Goal: Transaction & Acquisition: Purchase product/service

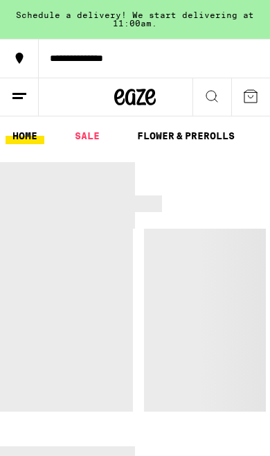
click at [83, 119] on ul "HOME SALE FLOWER & PREROLLS VAPES EDIBLES CONCENTRATES WELLNESS, TINCTURES & CA…" at bounding box center [135, 135] width 270 height 39
click at [82, 138] on link "SALE" at bounding box center [87, 136] width 39 height 17
click at [84, 135] on link "SALE" at bounding box center [87, 136] width 39 height 17
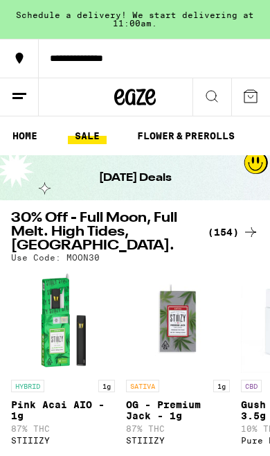
click at [229, 237] on div "(154)" at bounding box center [233, 232] width 51 height 17
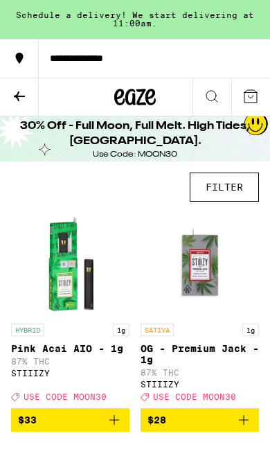
click at [233, 190] on button "FILTER" at bounding box center [224, 187] width 69 height 29
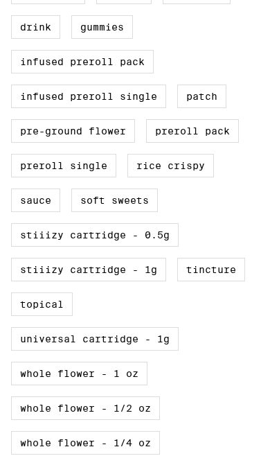
scroll to position [585, 0]
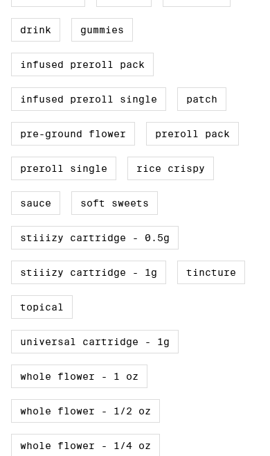
click at [122, 284] on label "STIIIZY Cartridge - 1g" at bounding box center [88, 273] width 155 height 24
click at [0, 0] on input "STIIIZY Cartridge - 1g" at bounding box center [0, 0] width 0 height 0
checkbox input "true"
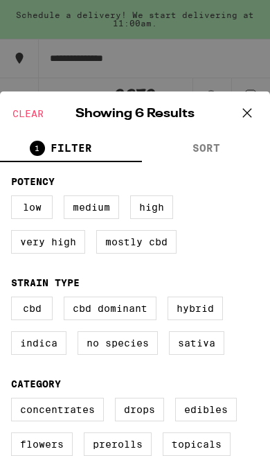
click at [249, 108] on icon at bounding box center [247, 113] width 21 height 21
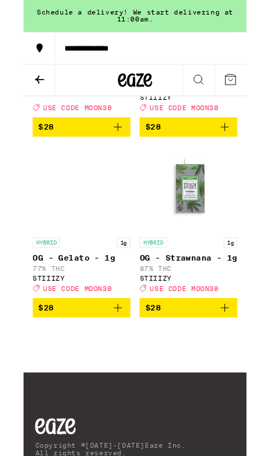
scroll to position [500, 0]
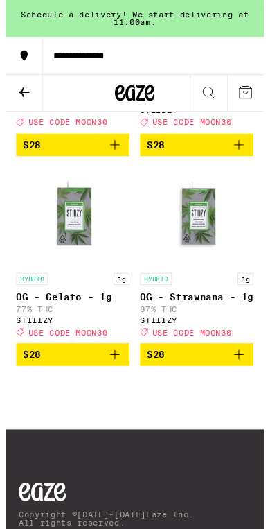
click at [247, 379] on icon "Add to bag" at bounding box center [244, 370] width 17 height 17
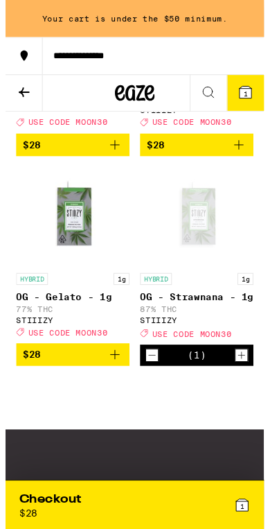
click at [241, 379] on icon "Increment" at bounding box center [247, 371] width 12 height 17
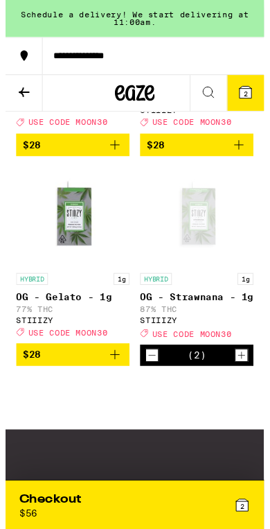
click at [240, 378] on button "Increment" at bounding box center [247, 371] width 14 height 14
click at [248, 379] on icon "Increment" at bounding box center [247, 371] width 12 height 17
click at [200, 456] on div "4" at bounding box center [195, 527] width 121 height 28
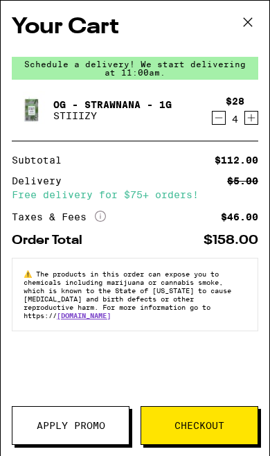
click at [88, 422] on span "Apply Promo" at bounding box center [71, 426] width 69 height 10
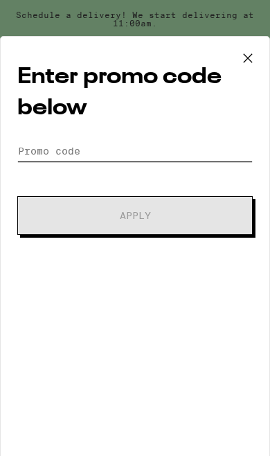
click at [195, 160] on input "Promo Code" at bounding box center [135, 151] width 236 height 21
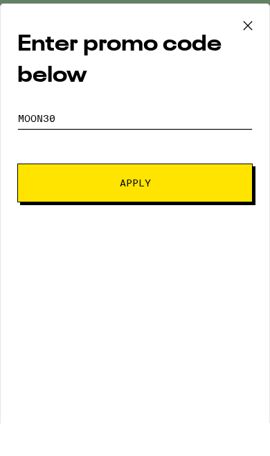
type input "Moon30"
click at [207, 196] on button "Apply" at bounding box center [135, 215] width 236 height 39
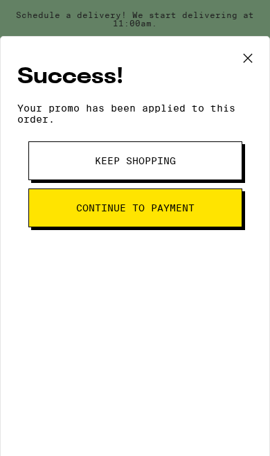
click at [196, 210] on button "Continue to payment" at bounding box center [135, 208] width 214 height 39
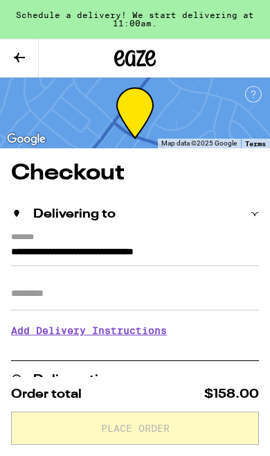
click at [167, 295] on input "Apt/Suite" at bounding box center [135, 293] width 248 height 33
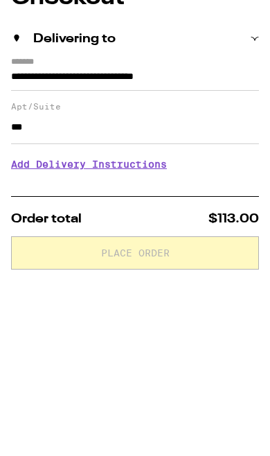
type input "***"
click at [162, 324] on h3 "Add Delivery Instructions" at bounding box center [135, 340] width 248 height 32
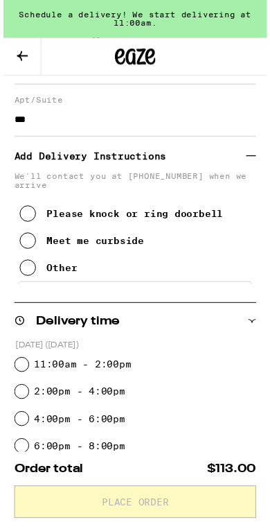
scroll to position [180, 0]
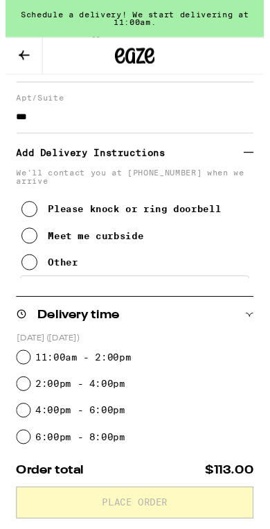
click at [155, 219] on button "Please knock or ring doorbell" at bounding box center [121, 219] width 209 height 28
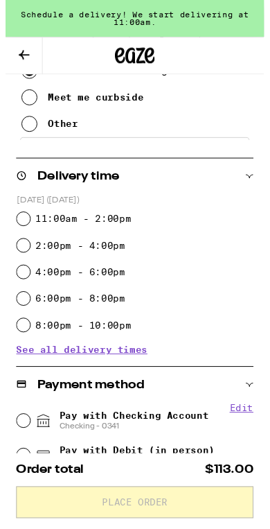
scroll to position [325, 0]
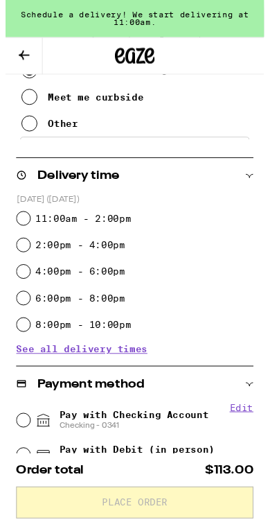
click at [119, 226] on label "11:00am - 2:00pm" at bounding box center [81, 228] width 100 height 11
click at [26, 226] on input "11:00am - 2:00pm" at bounding box center [19, 228] width 14 height 14
radio input "true"
click at [119, 226] on label "11:00am - 2:00pm" at bounding box center [81, 228] width 100 height 11
click at [26, 226] on input "11:00am - 2:00pm" at bounding box center [19, 228] width 14 height 14
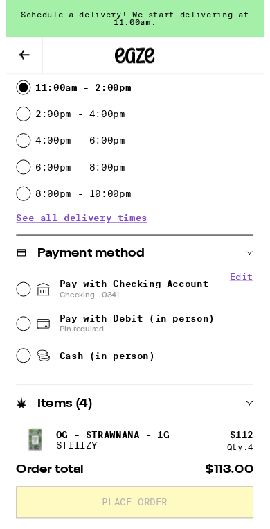
scroll to position [462, 0]
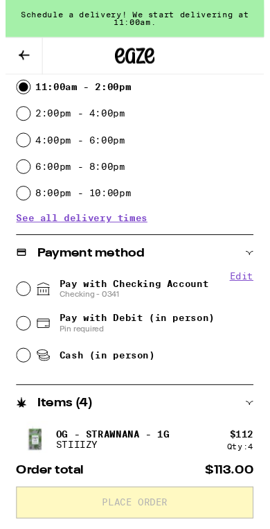
click at [166, 292] on span "Pay with Checking Account Checking - 0341" at bounding box center [134, 302] width 156 height 22
click at [26, 295] on input "Pay with Checking Account Checking - 0341" at bounding box center [19, 302] width 14 height 14
radio input "true"
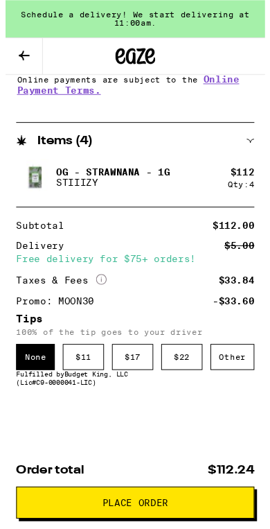
click at [87, 367] on div "$ 11" at bounding box center [81, 371] width 43 height 27
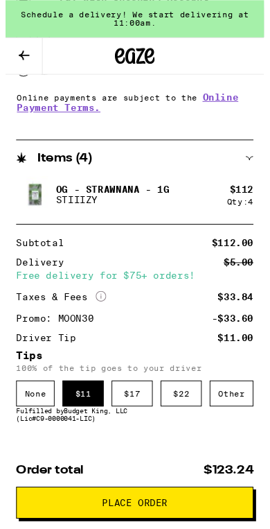
scroll to position [832, 0]
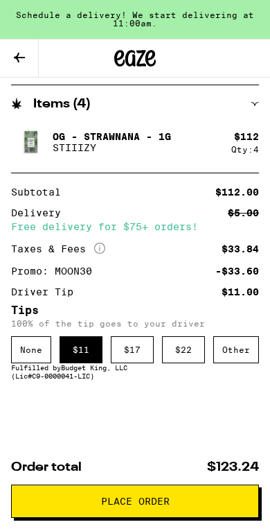
click at [195, 456] on button "Place Order" at bounding box center [135, 501] width 248 height 33
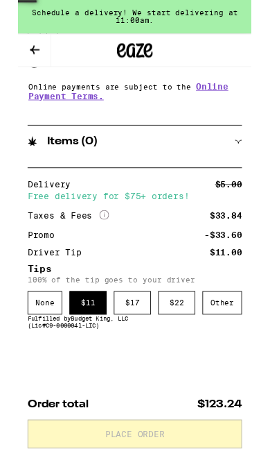
scroll to position [0, 0]
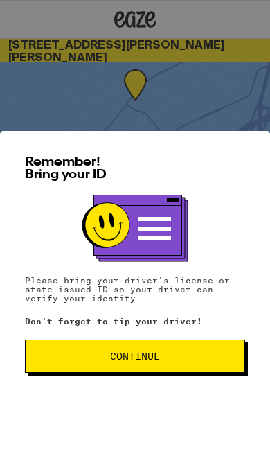
click at [184, 363] on button "Continue" at bounding box center [135, 356] width 220 height 33
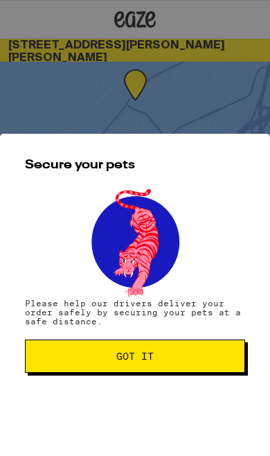
click at [190, 363] on button "Got it" at bounding box center [135, 356] width 220 height 33
